Goal: Entertainment & Leisure: Consume media (video, audio)

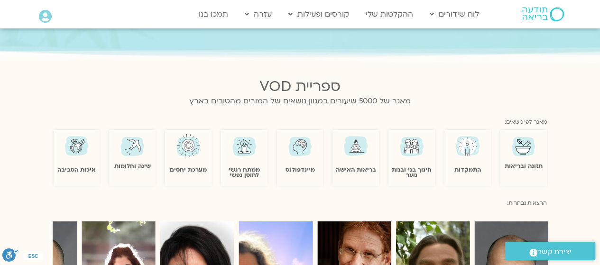
scroll to position [505, 0]
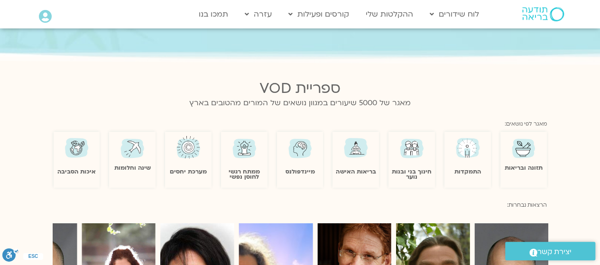
click at [302, 147] on img at bounding box center [299, 147] width 27 height 27
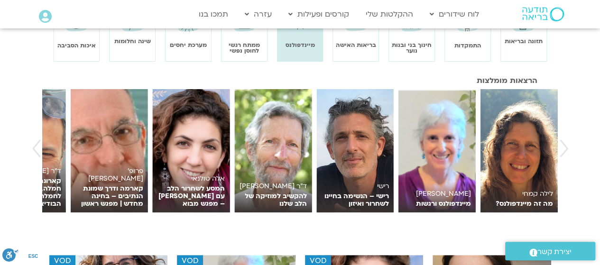
scroll to position [138, 0]
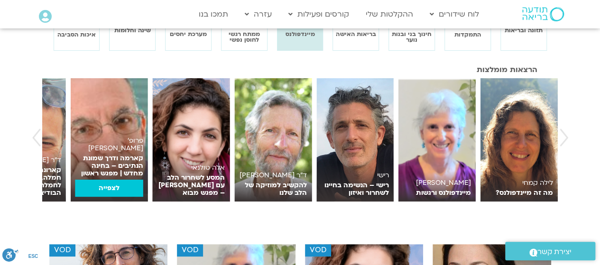
click at [97, 135] on img at bounding box center [109, 139] width 77 height 123
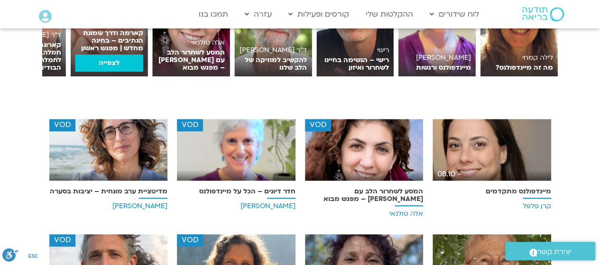
scroll to position [271, 0]
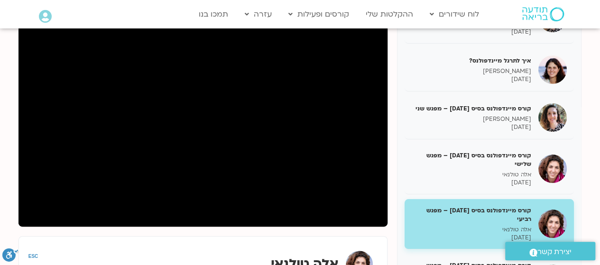
scroll to position [32, 0]
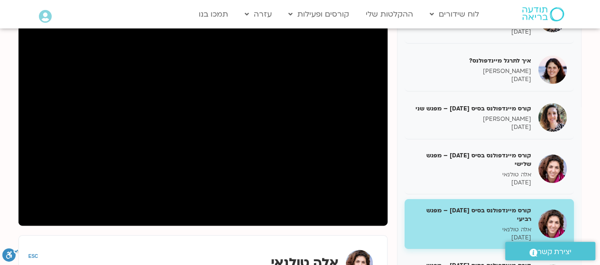
scroll to position [131, 0]
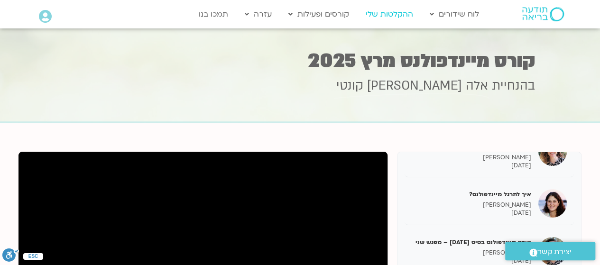
click at [392, 11] on link "ההקלטות שלי" at bounding box center [389, 14] width 57 height 18
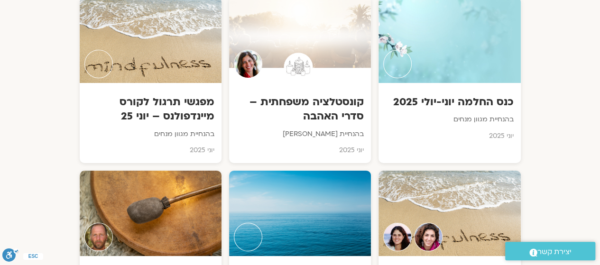
scroll to position [1671, 0]
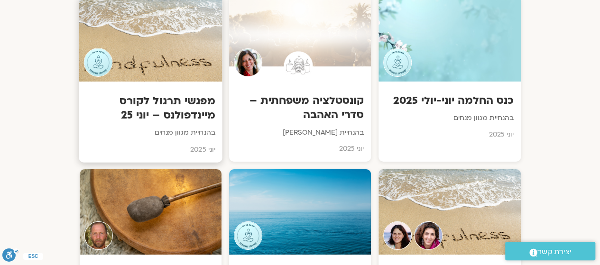
click at [137, 95] on h3 "מפגשי תרגול לקורס מיינדפולנס – יוני 25" at bounding box center [150, 107] width 129 height 29
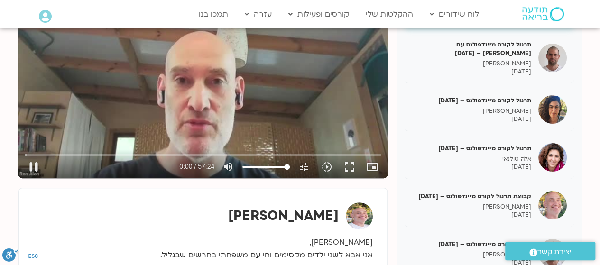
scroll to position [182, 0]
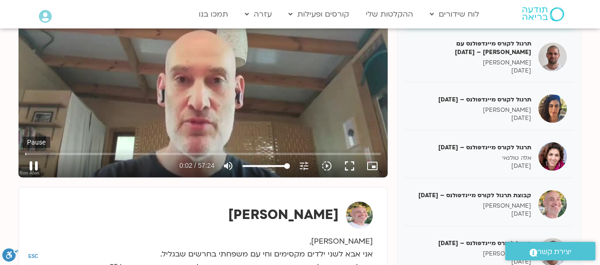
click at [35, 164] on button "pause" at bounding box center [33, 166] width 23 height 23
type input "2.931948"
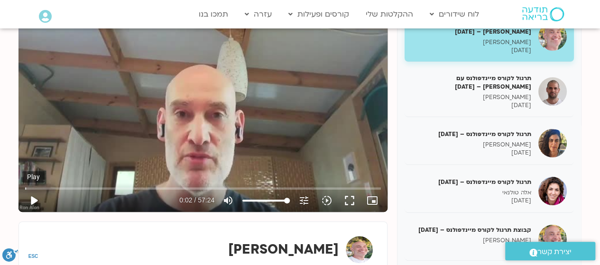
scroll to position [149, 0]
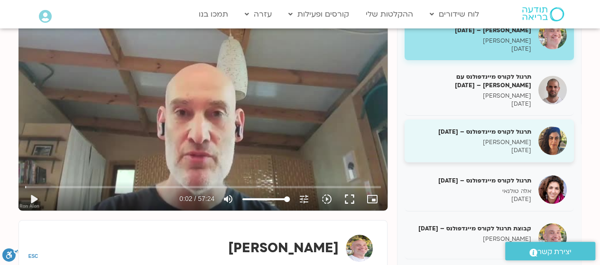
click at [525, 147] on p "[DATE]" at bounding box center [470, 150] width 119 height 8
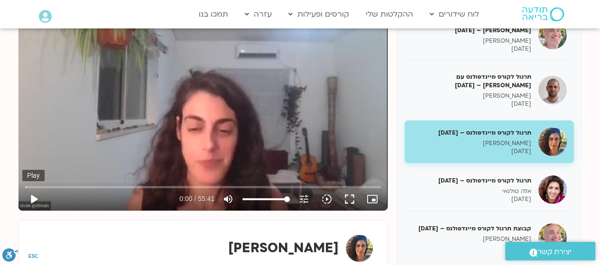
click at [35, 199] on button "play_arrow" at bounding box center [33, 199] width 23 height 23
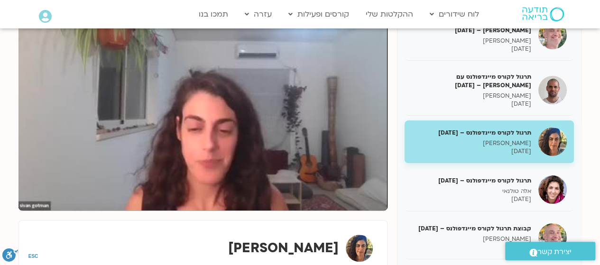
click at [180, 241] on div "[PERSON_NAME]" at bounding box center [202, 248] width 339 height 27
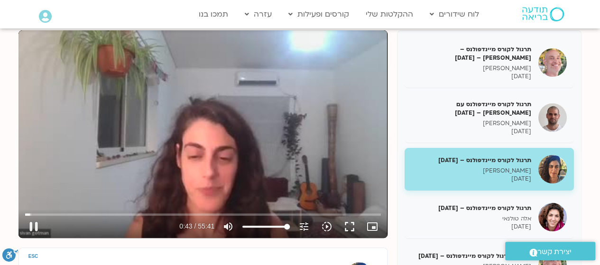
scroll to position [121, 0]
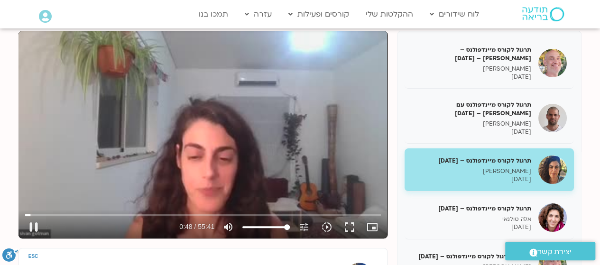
type input "48.002936"
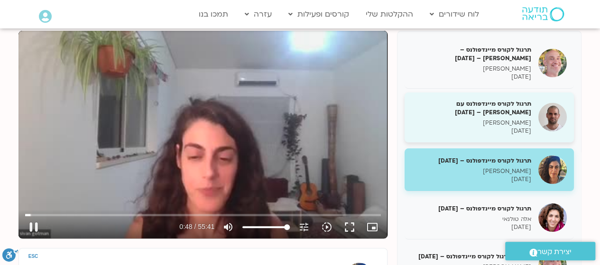
click at [423, 123] on p "[PERSON_NAME]" at bounding box center [470, 123] width 119 height 8
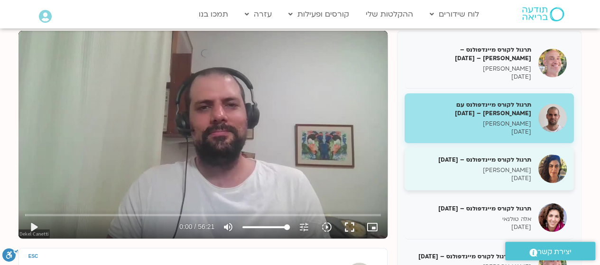
click at [503, 169] on p "[PERSON_NAME]" at bounding box center [470, 170] width 119 height 8
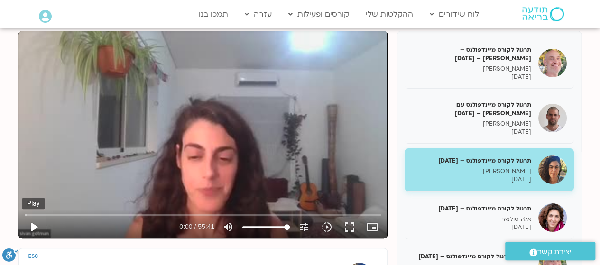
click at [36, 229] on button "play_arrow" at bounding box center [33, 227] width 23 height 23
click at [30, 216] on button "pause" at bounding box center [33, 227] width 23 height 23
click at [45, 215] on input "Seek" at bounding box center [203, 215] width 356 height 6
click at [35, 230] on button "play_arrow" at bounding box center [33, 227] width 23 height 23
click at [52, 215] on input "Seek" at bounding box center [203, 215] width 356 height 6
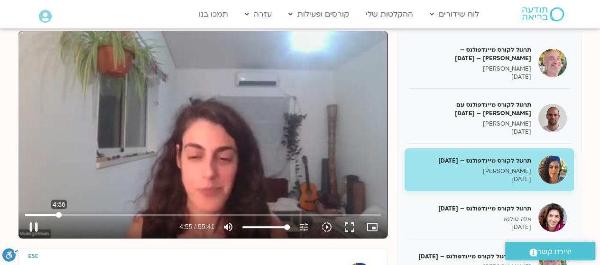
click at [59, 215] on input "Seek" at bounding box center [203, 215] width 356 height 6
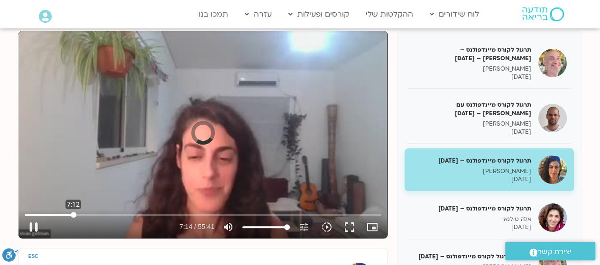
click at [73, 213] on input "Seek" at bounding box center [203, 215] width 356 height 6
click at [126, 214] on input "Seek" at bounding box center [203, 215] width 356 height 6
click at [141, 215] on input "Seek" at bounding box center [203, 215] width 356 height 6
click at [147, 214] on input "Seek" at bounding box center [203, 215] width 356 height 6
click at [154, 216] on input "Seek" at bounding box center [203, 215] width 356 height 6
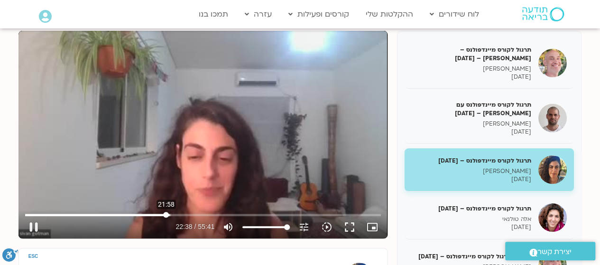
click at [166, 217] on input "Seek" at bounding box center [203, 215] width 356 height 6
click at [33, 225] on button "pause" at bounding box center [33, 227] width 23 height 23
type input "1327.417557"
